Goal: Information Seeking & Learning: Learn about a topic

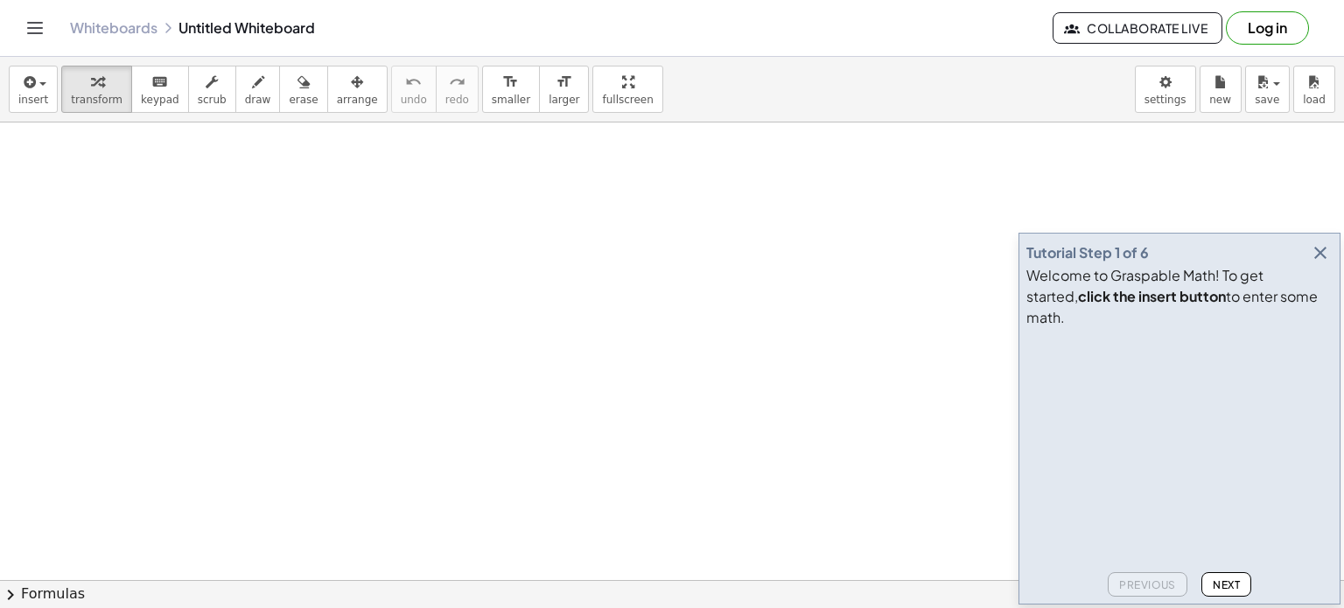
click at [148, 239] on div at bounding box center [672, 579] width 1344 height 915
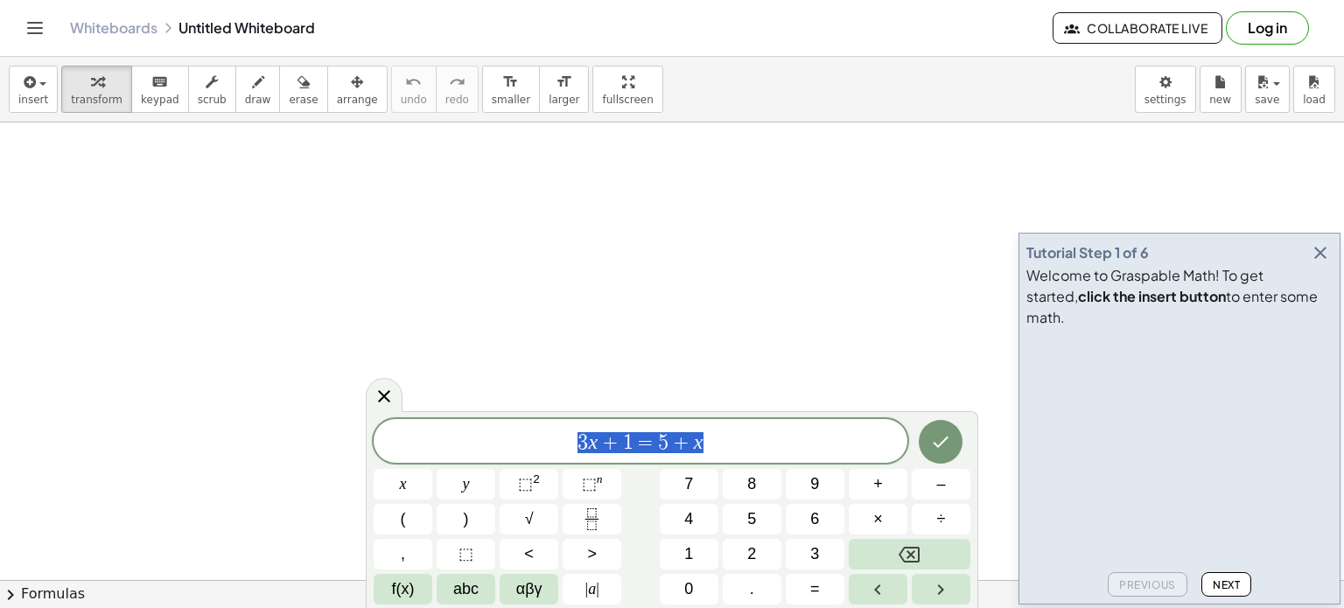
drag, startPoint x: 735, startPoint y: 443, endPoint x: 561, endPoint y: 396, distance: 180.4
click at [546, 457] on div "******** 3 x + 1 = 5 + x" at bounding box center [640, 441] width 534 height 44
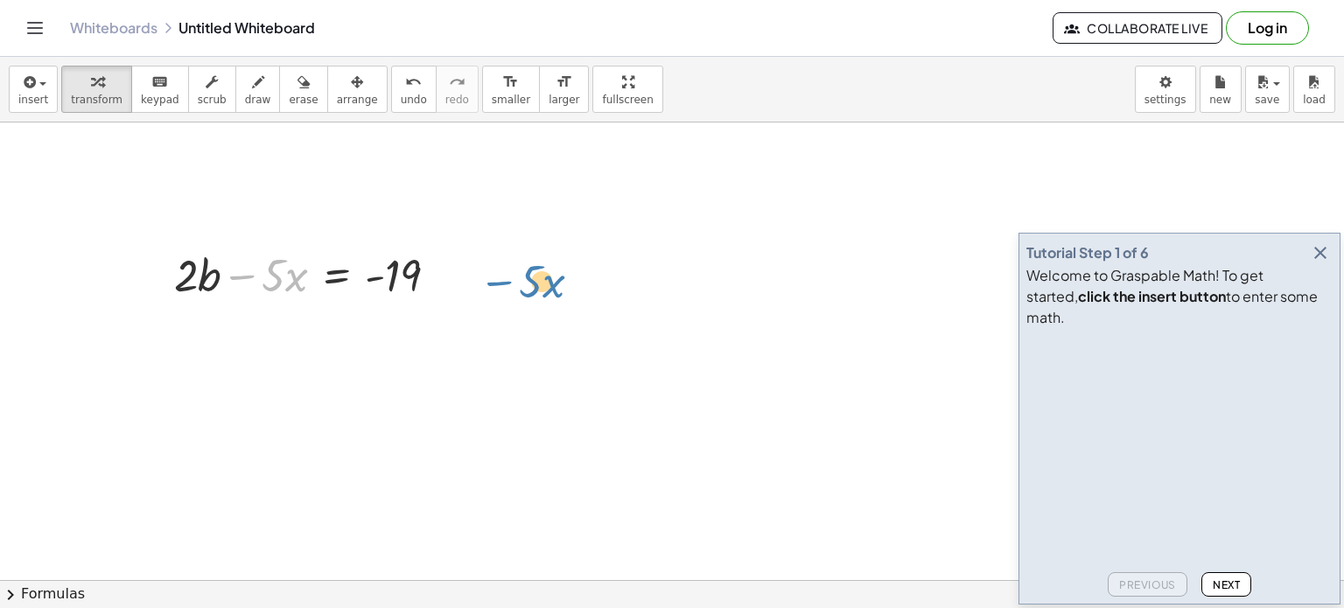
drag, startPoint x: 246, startPoint y: 276, endPoint x: 503, endPoint y: 283, distance: 257.2
click at [503, 283] on div "− · 5 · x + · 2 · b − · 5 · x = - 19" at bounding box center [672, 579] width 1344 height 915
drag, startPoint x: 283, startPoint y: 283, endPoint x: 565, endPoint y: 279, distance: 281.7
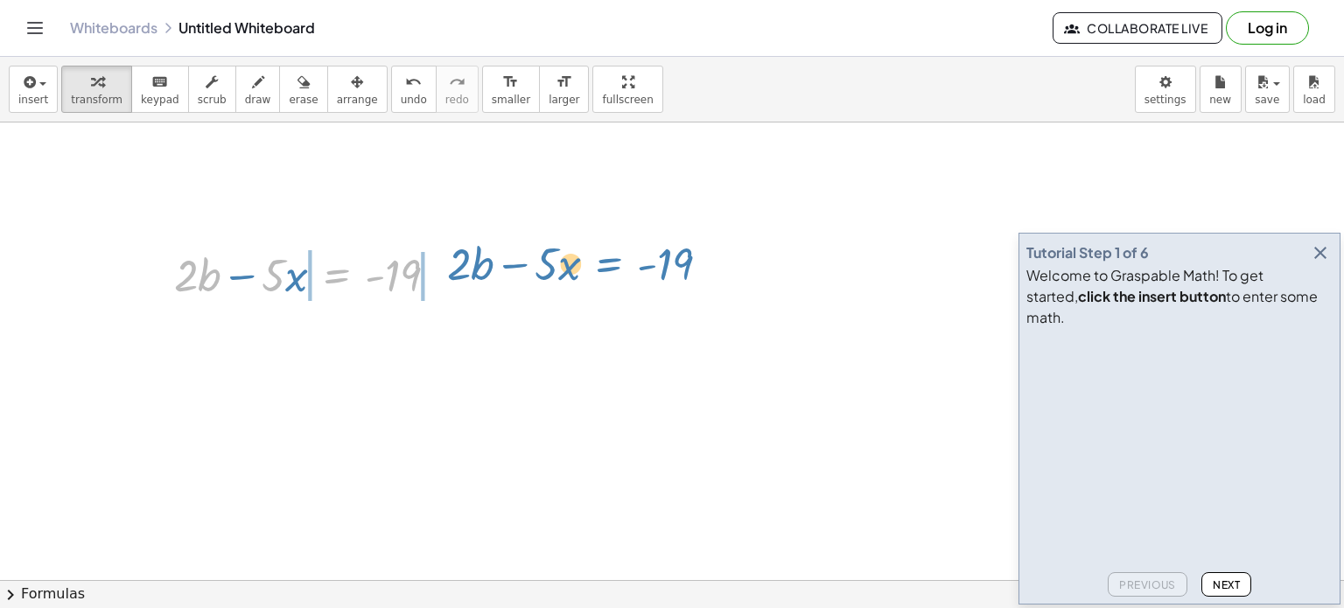
drag, startPoint x: 276, startPoint y: 274, endPoint x: 553, endPoint y: 262, distance: 276.7
click at [553, 262] on div "· 5 − · x + · 2 · b = - 19 + · 2 · b − · 5 · x = - 19" at bounding box center [672, 579] width 1344 height 915
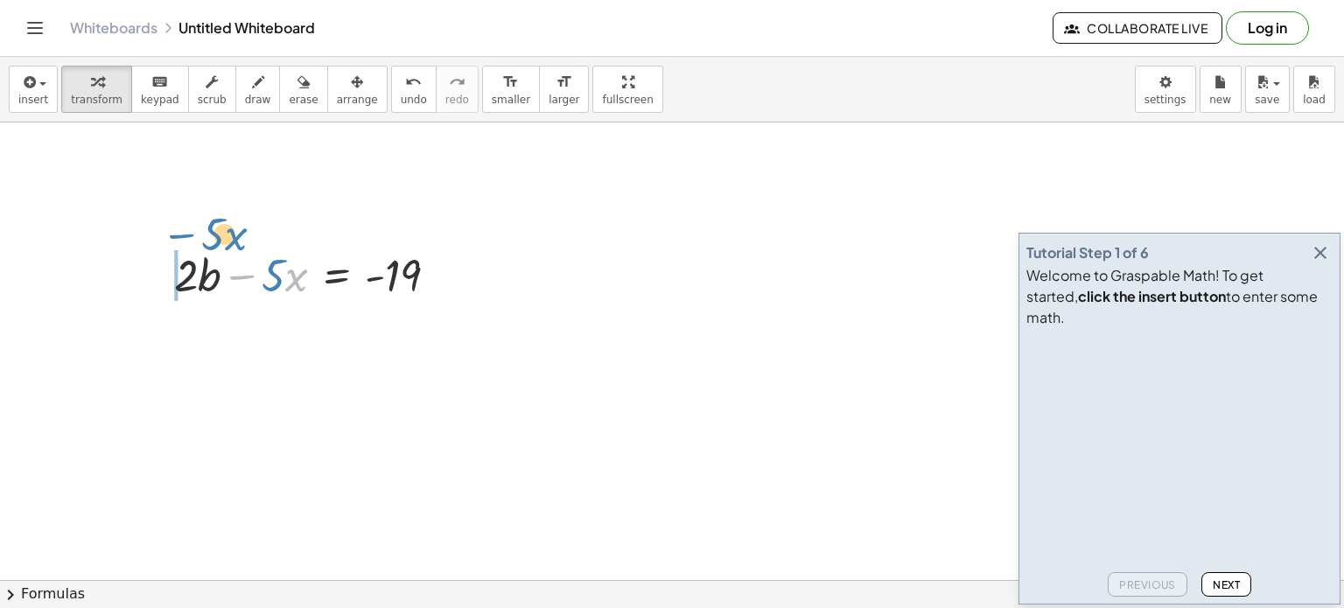
drag, startPoint x: 379, startPoint y: 281, endPoint x: 321, endPoint y: 237, distance: 72.4
click at [319, 240] on div "- · 5 − · x + · 2 · b − · 5 · x = - 19" at bounding box center [306, 274] width 317 height 68
drag, startPoint x: 417, startPoint y: 281, endPoint x: 164, endPoint y: 275, distance: 252.9
click at [164, 275] on div "- 19 + · 2 · b − · 5 · x = - 19" at bounding box center [306, 274] width 317 height 68
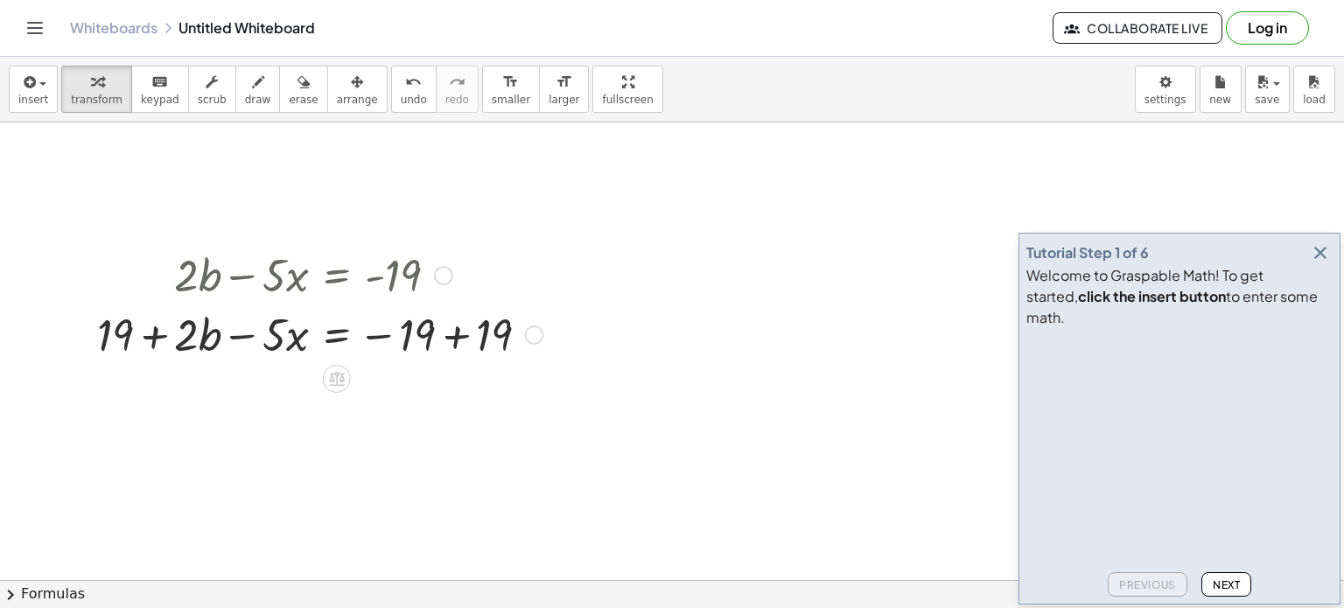
click at [458, 335] on div at bounding box center [320, 333] width 464 height 59
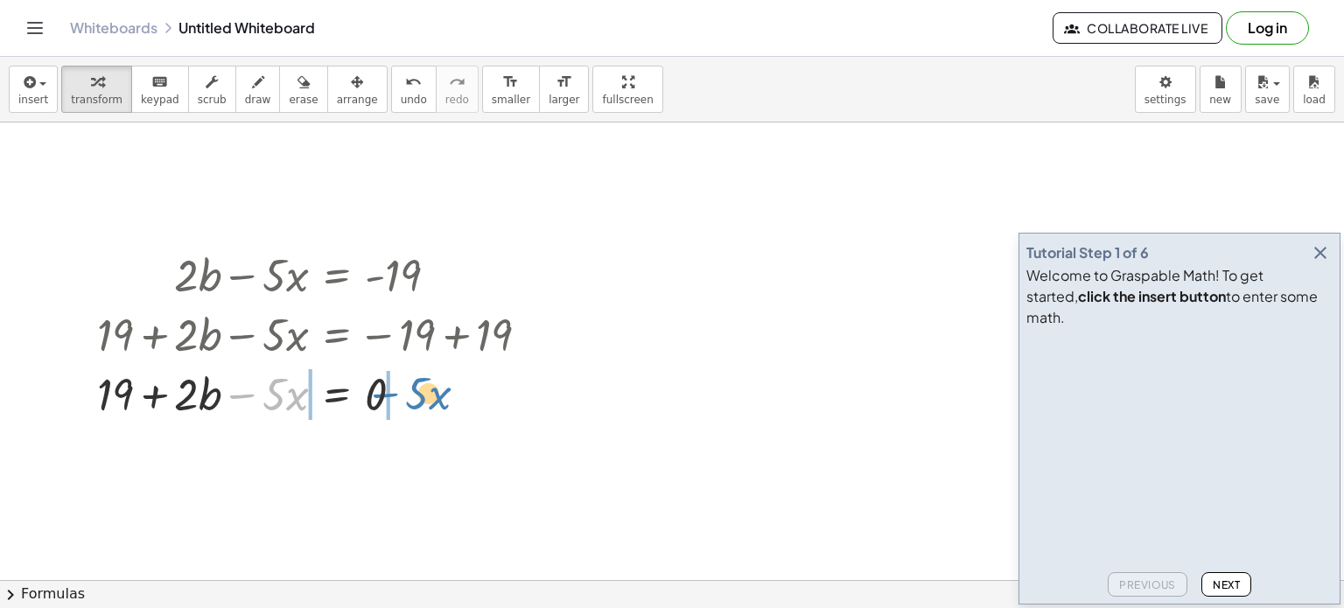
drag, startPoint x: 248, startPoint y: 394, endPoint x: 390, endPoint y: 393, distance: 142.6
click at [390, 393] on div at bounding box center [320, 392] width 464 height 59
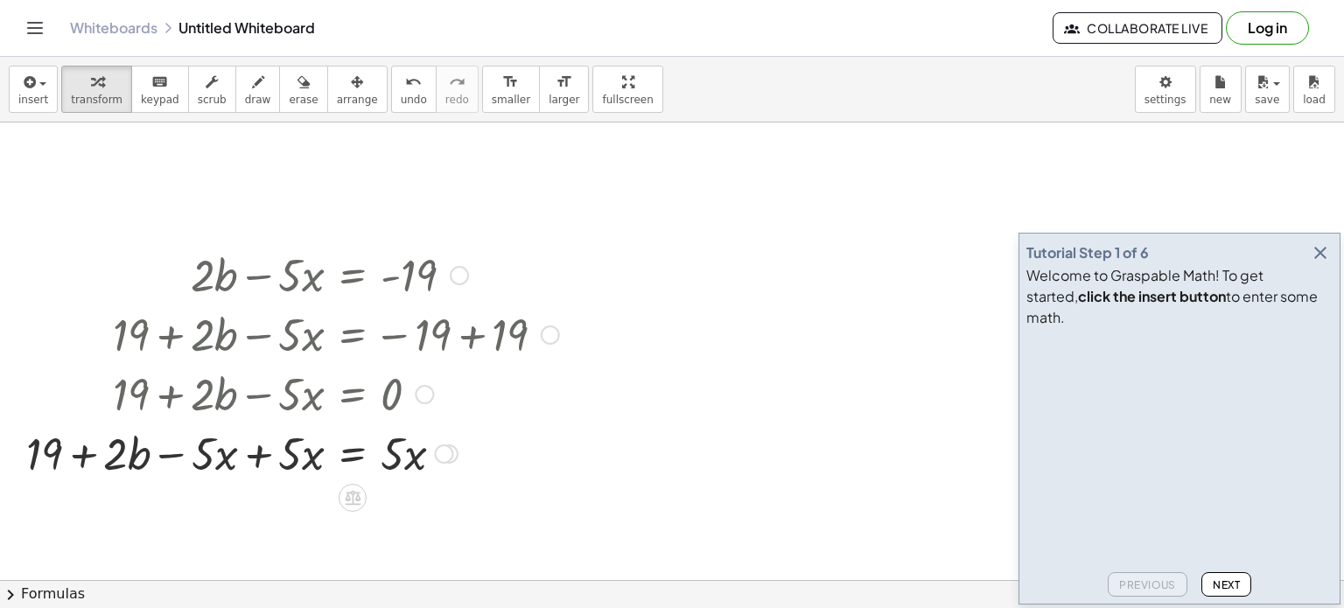
click at [252, 450] on div at bounding box center [292, 451] width 550 height 59
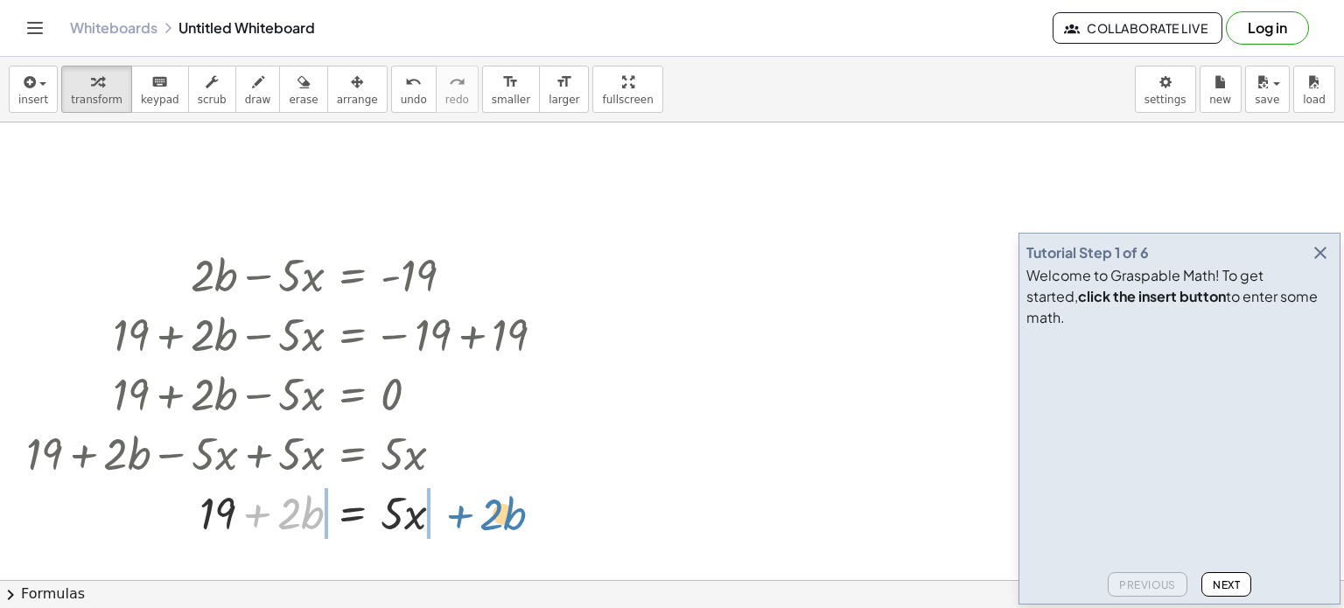
drag, startPoint x: 260, startPoint y: 516, endPoint x: 462, endPoint y: 517, distance: 202.1
click at [462, 517] on div at bounding box center [292, 511] width 550 height 59
click at [261, 516] on div at bounding box center [292, 511] width 550 height 59
drag, startPoint x: 397, startPoint y: 513, endPoint x: 193, endPoint y: 515, distance: 203.8
click at [193, 515] on div at bounding box center [288, 511] width 542 height 59
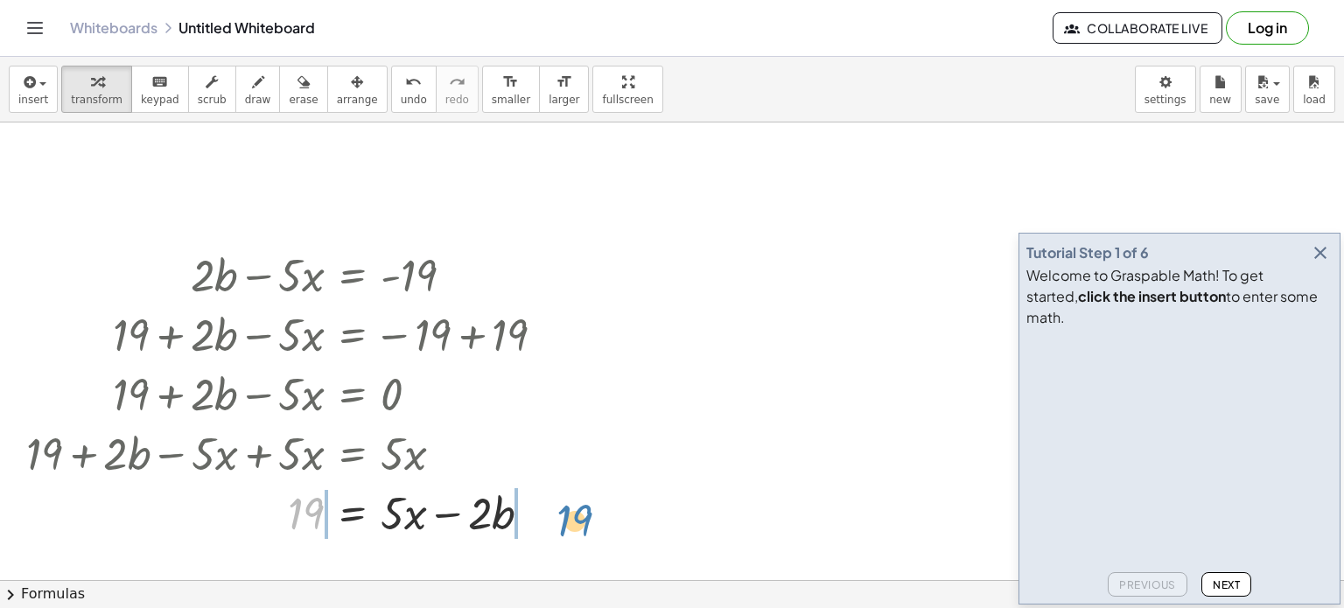
drag, startPoint x: 313, startPoint y: 505, endPoint x: 583, endPoint y: 513, distance: 269.5
click at [276, 514] on div at bounding box center [324, 511] width 614 height 59
click at [533, 515] on div at bounding box center [324, 511] width 614 height 59
drag, startPoint x: 451, startPoint y: 514, endPoint x: 164, endPoint y: 515, distance: 286.9
click at [164, 515] on div at bounding box center [324, 511] width 614 height 59
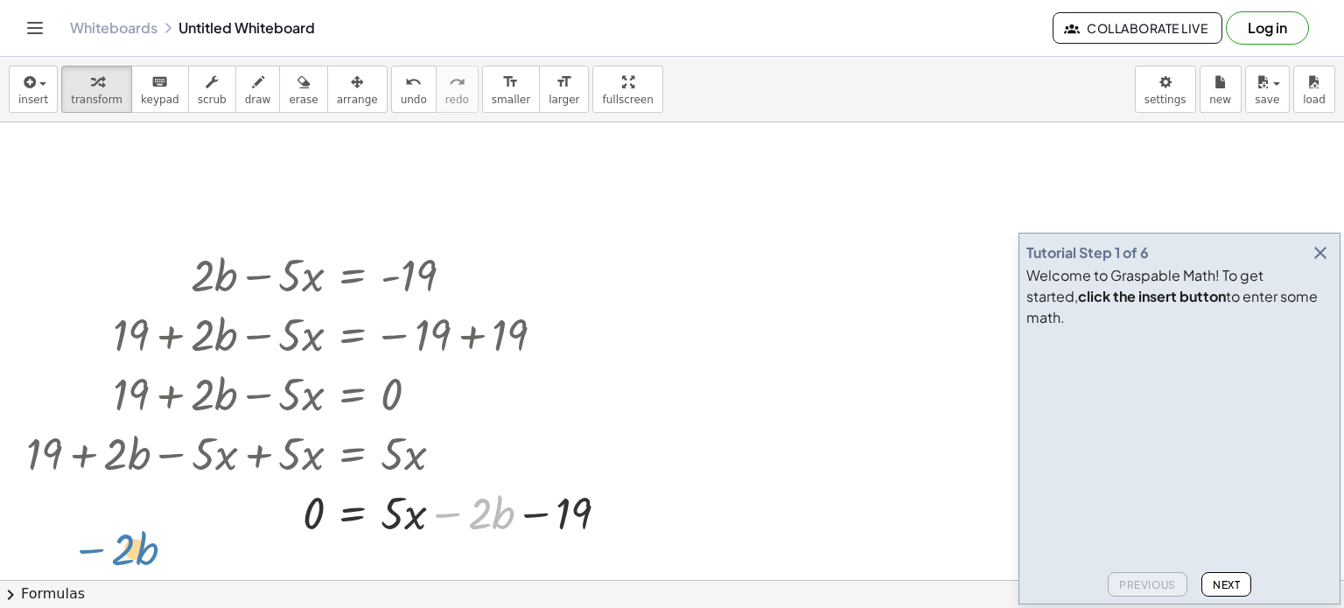
drag, startPoint x: 457, startPoint y: 513, endPoint x: 101, endPoint y: 549, distance: 357.8
click at [101, 549] on div "+ · 2 · b − · 5 · x = - 19 + 19 + · 2 · b − · 5 · x = − 19 + 19 + 19 + · 2 · b …" at bounding box center [672, 579] width 1344 height 915
drag, startPoint x: 541, startPoint y: 517, endPoint x: 150, endPoint y: 506, distance: 391.1
click at [150, 506] on div at bounding box center [324, 511] width 614 height 59
